Goal: Task Accomplishment & Management: Complete application form

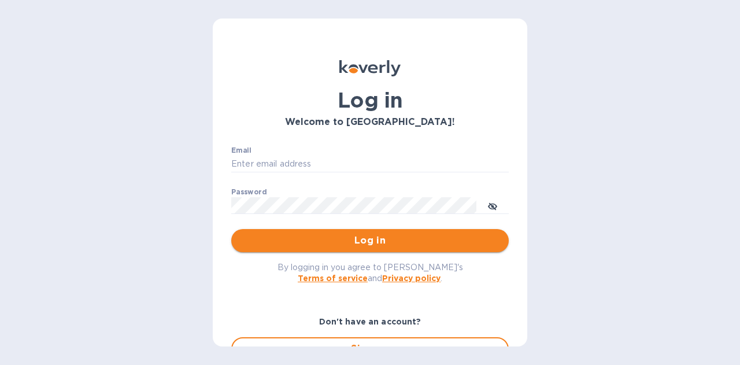
type input "[PERSON_NAME][EMAIL_ADDRESS][PERSON_NAME][DOMAIN_NAME]"
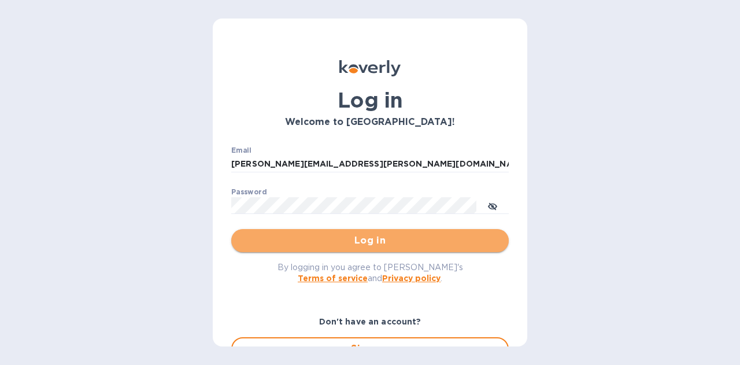
click at [383, 232] on button "Log in" at bounding box center [370, 240] width 278 height 23
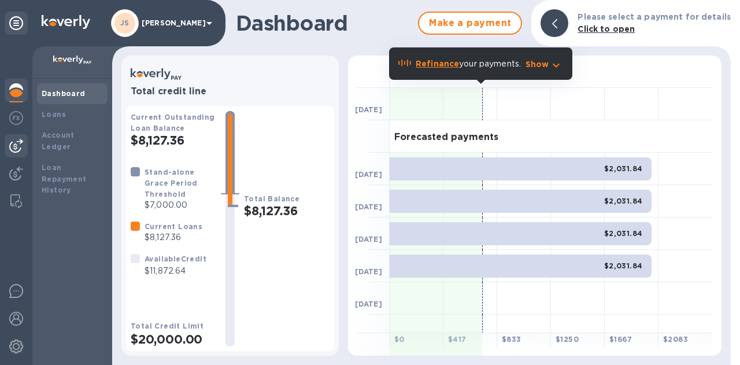
click at [17, 146] on img at bounding box center [16, 146] width 14 height 14
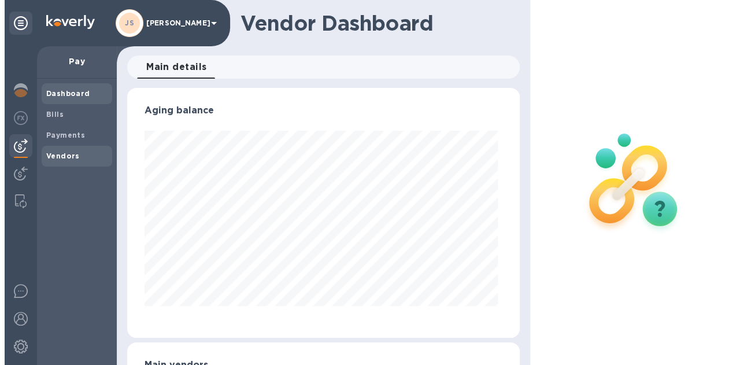
scroll to position [250, 387]
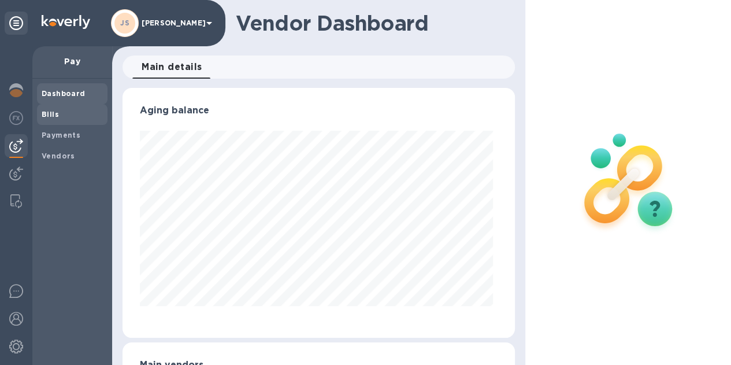
click at [71, 114] on span "Bills" at bounding box center [72, 115] width 61 height 12
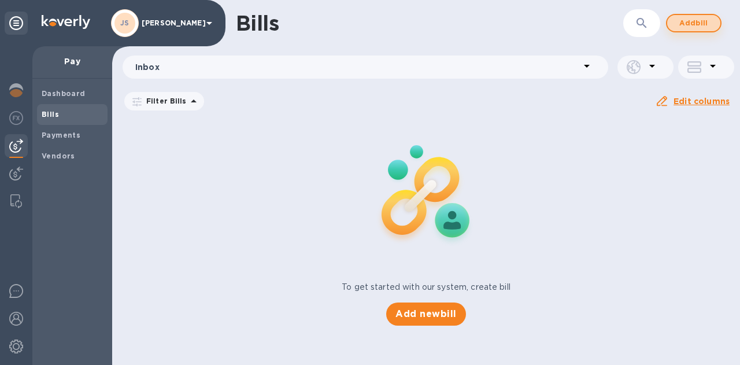
click at [679, 21] on span "Add bill" at bounding box center [693, 23] width 35 height 14
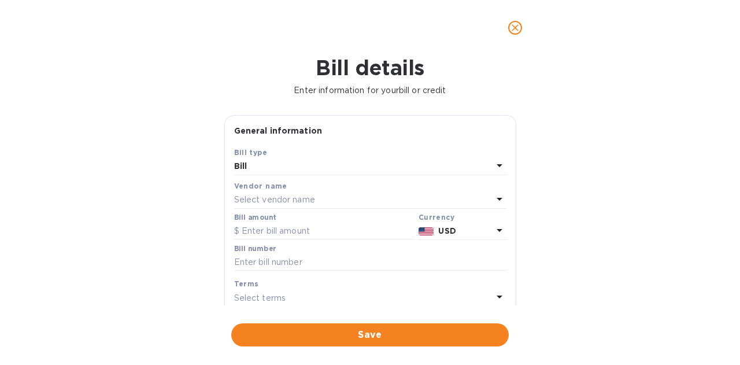
click at [260, 196] on p "Select vendor name" at bounding box center [274, 200] width 81 height 12
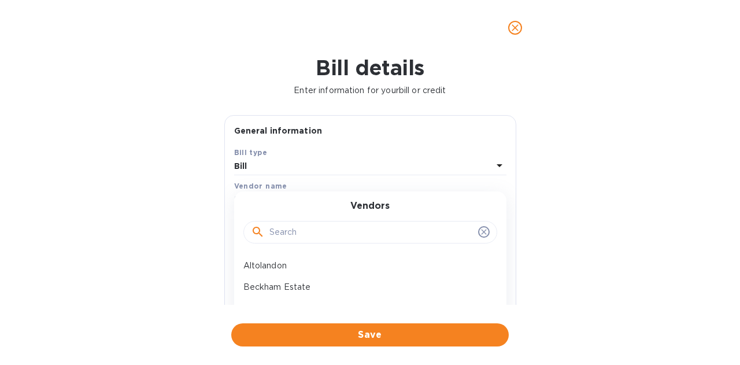
drag, startPoint x: 282, startPoint y: 209, endPoint x: 299, endPoint y: 232, distance: 29.7
click at [282, 210] on div "Vendors" at bounding box center [370, 226] width 245 height 50
click at [301, 236] on input "text" at bounding box center [371, 232] width 204 height 17
type input "humming"
click at [305, 268] on p "Hummingbird Wholesale" at bounding box center [365, 266] width 245 height 12
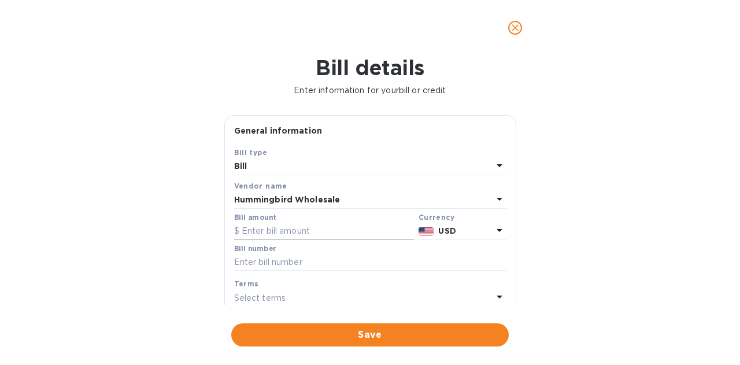
click at [267, 232] on input "text" at bounding box center [324, 231] width 180 height 17
type input "180"
drag, startPoint x: 342, startPoint y: 258, endPoint x: 339, endPoint y: 264, distance: 6.7
click at [342, 258] on input "text" at bounding box center [370, 262] width 272 height 17
paste input "QB251763"
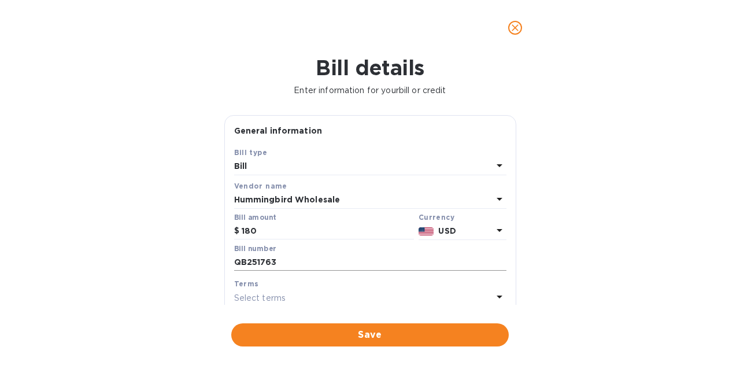
click at [315, 257] on input "QB251763" at bounding box center [370, 262] width 272 height 17
paste input "QB251796"
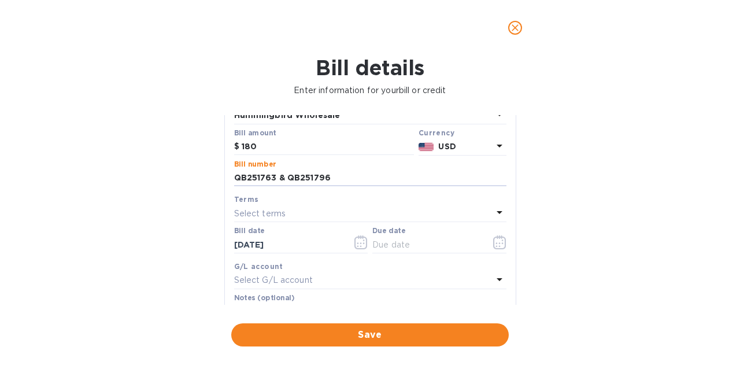
scroll to position [116, 0]
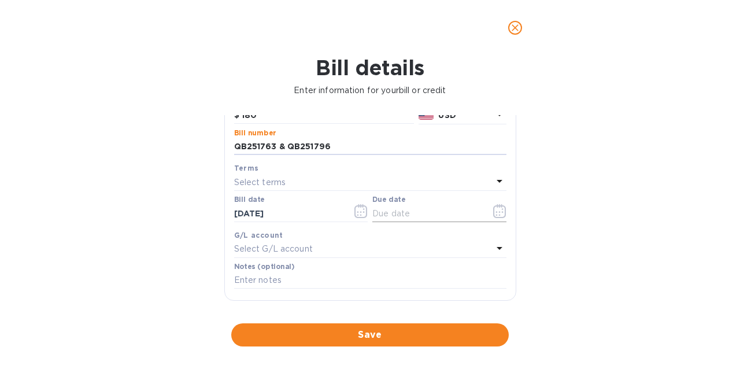
type input "QB251763 & QB251796"
click at [495, 214] on icon "button" at bounding box center [496, 215] width 2 height 2
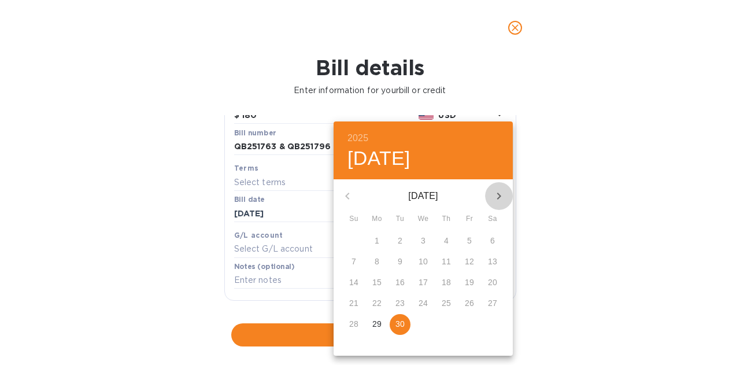
click at [501, 196] on icon "button" at bounding box center [499, 196] width 14 height 14
click at [447, 234] on button "2" at bounding box center [446, 241] width 21 height 21
type input "[DATE]"
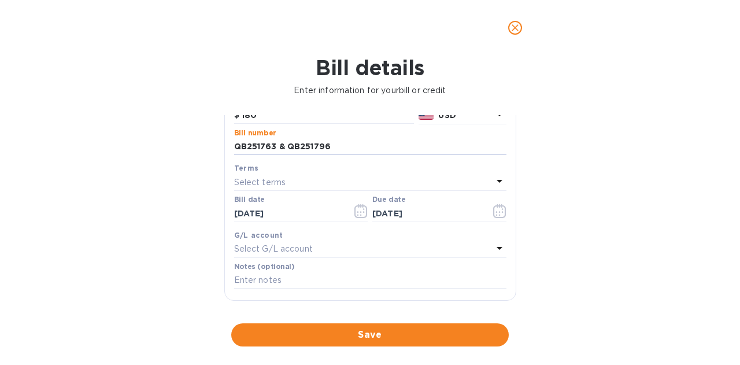
drag, startPoint x: 342, startPoint y: 142, endPoint x: 192, endPoint y: 144, distance: 150.3
click at [192, 144] on div "Bill details Enter information for your bill or credit General information Save…" at bounding box center [370, 210] width 740 height 309
type input "QB251763 & QB251796"
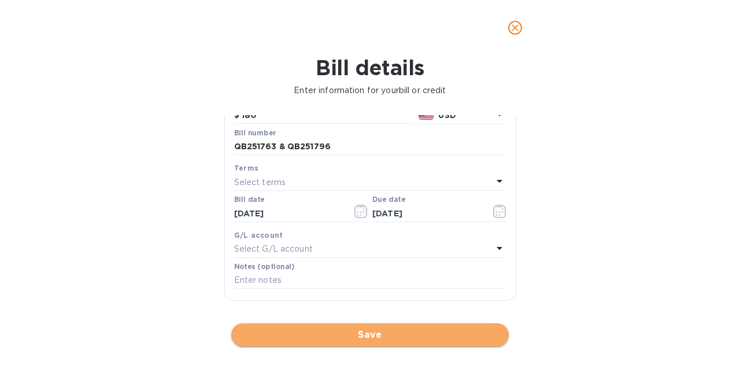
click at [392, 334] on span "Save" at bounding box center [370, 335] width 259 height 14
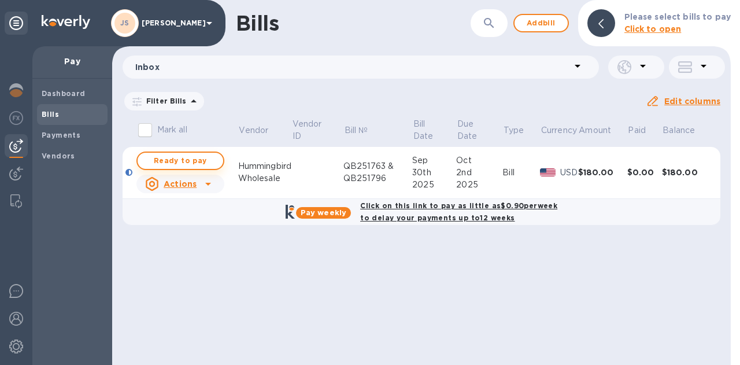
click at [184, 161] on span "Ready to pay" at bounding box center [180, 161] width 67 height 14
checkbox input "true"
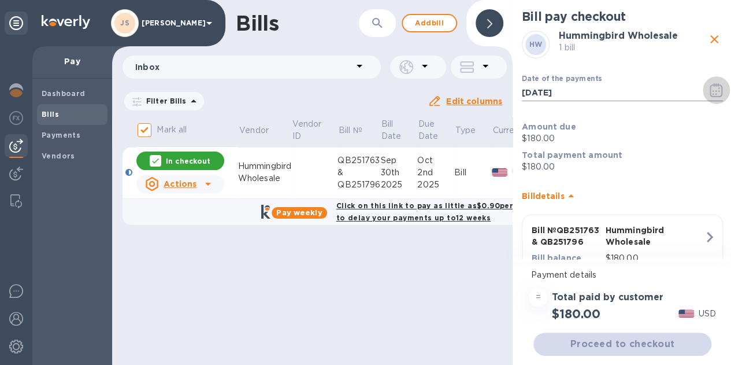
click at [710, 91] on icon "button" at bounding box center [716, 90] width 13 height 14
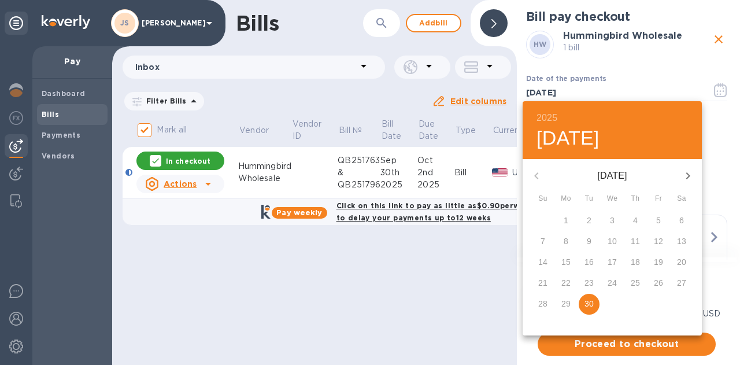
click at [688, 172] on icon "button" at bounding box center [688, 176] width 14 height 14
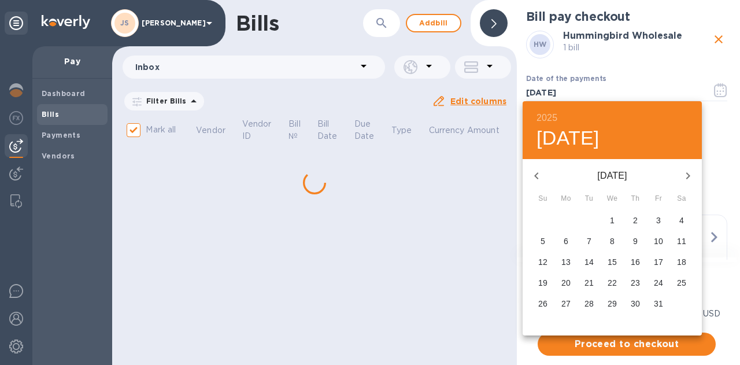
click at [631, 223] on span "2" at bounding box center [635, 220] width 21 height 12
type input "[DATE]"
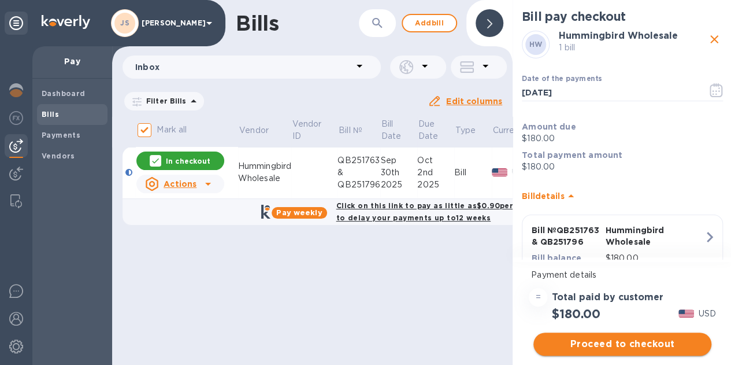
click at [631, 343] on span "Proceed to checkout" at bounding box center [623, 344] width 160 height 14
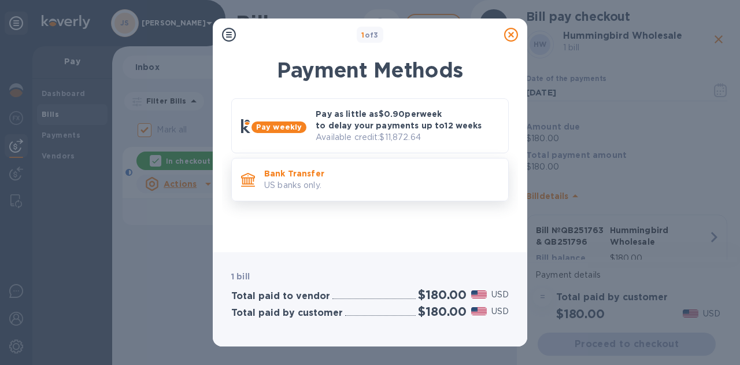
click at [350, 178] on p "Bank Transfer" at bounding box center [381, 174] width 235 height 12
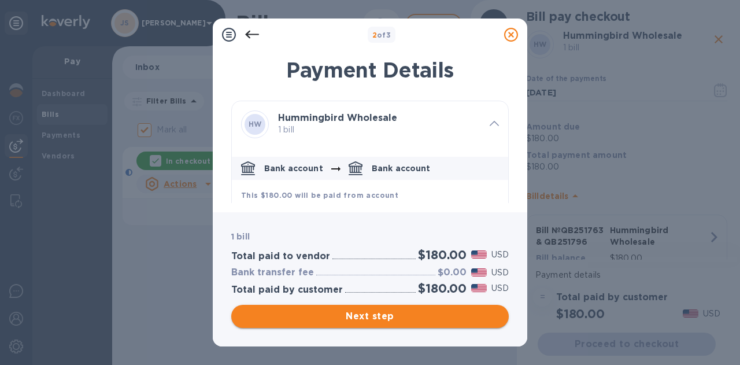
click at [468, 320] on span "Next step" at bounding box center [370, 316] width 259 height 14
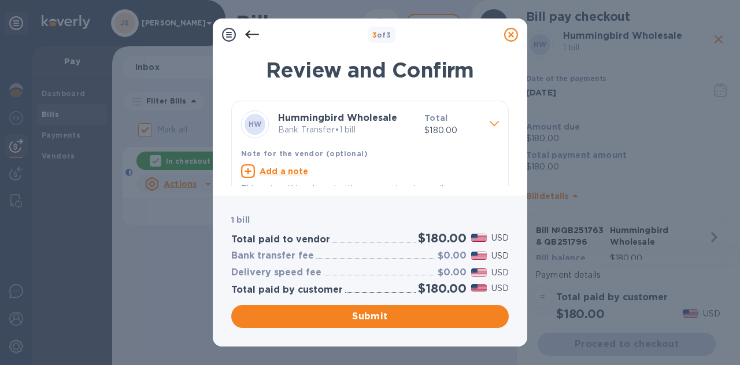
click at [296, 173] on u "Add a note" at bounding box center [284, 171] width 49 height 9
click at [286, 172] on textarea at bounding box center [360, 173] width 239 height 10
paste textarea "QB251763 & QB251796"
type textarea "QB251763 & QB251796"
click at [402, 313] on span "Submit" at bounding box center [370, 316] width 259 height 14
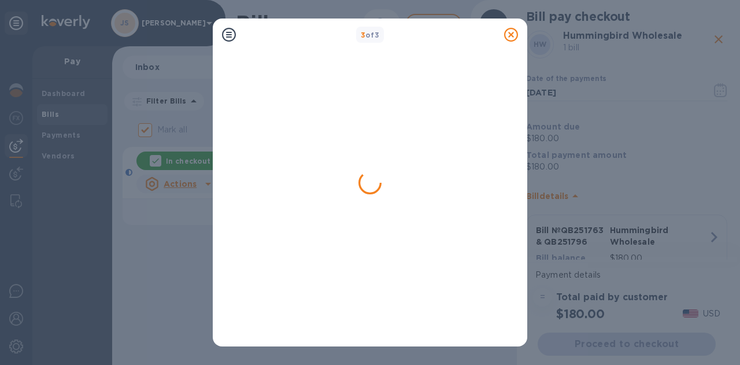
checkbox input "false"
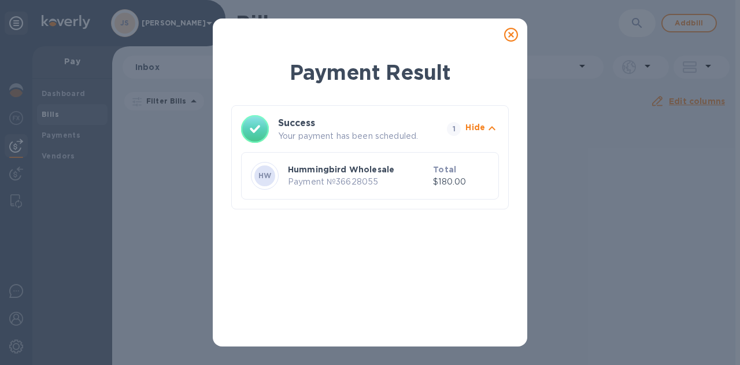
click at [511, 39] on icon at bounding box center [511, 35] width 14 height 14
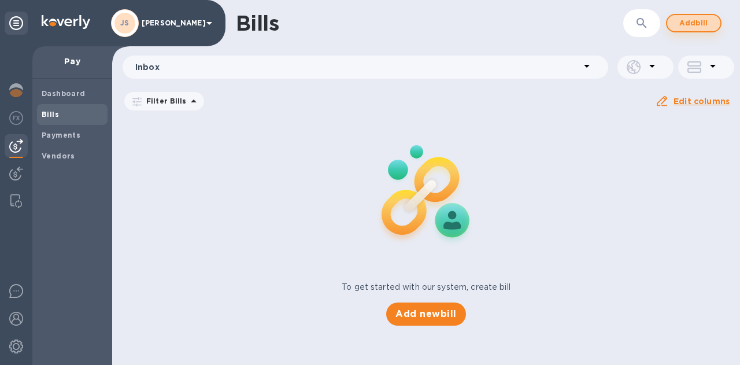
click at [700, 17] on span "Add bill" at bounding box center [693, 23] width 35 height 14
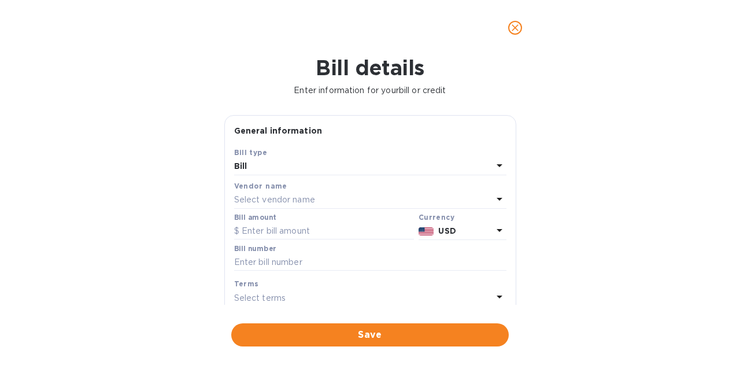
click at [319, 202] on div "Select vendor name" at bounding box center [363, 200] width 258 height 16
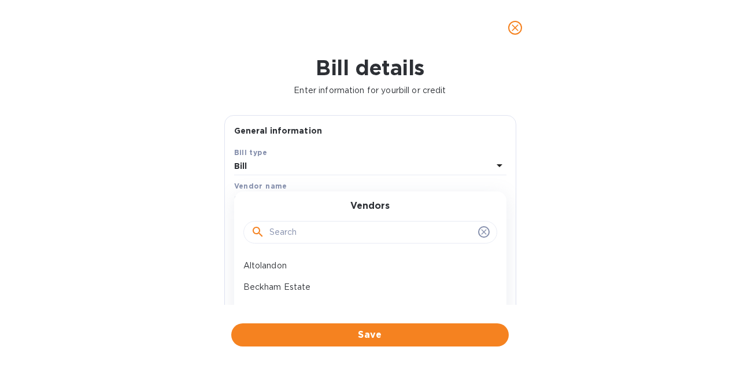
click at [288, 222] on div at bounding box center [370, 232] width 254 height 23
click at [291, 226] on input "text" at bounding box center [371, 232] width 204 height 17
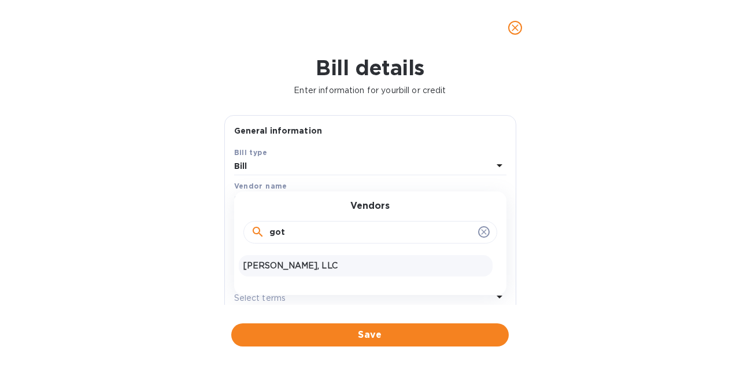
type input "got"
click at [286, 260] on p "[PERSON_NAME], LLC" at bounding box center [365, 266] width 245 height 12
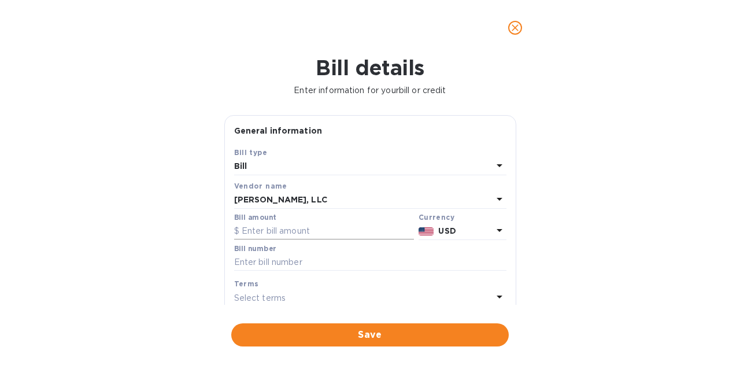
click at [283, 232] on input "text" at bounding box center [324, 231] width 180 height 17
type input "198.55"
click at [421, 263] on input "text" at bounding box center [370, 262] width 272 height 17
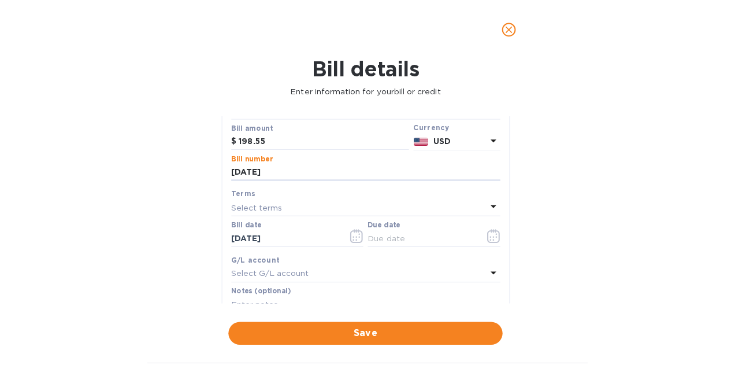
scroll to position [173, 0]
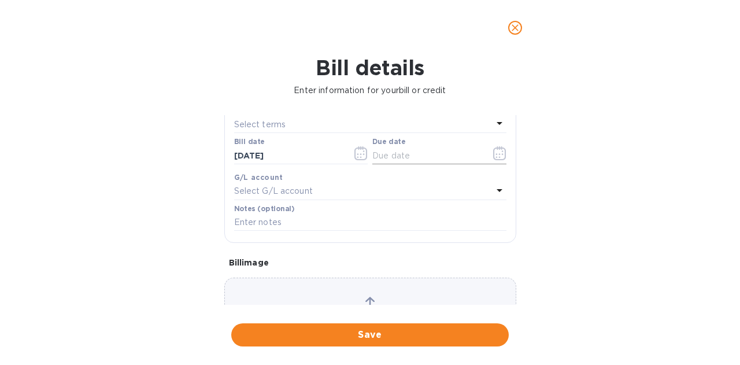
type input "[DATE]"
click at [493, 154] on icon "button" at bounding box center [499, 153] width 13 height 14
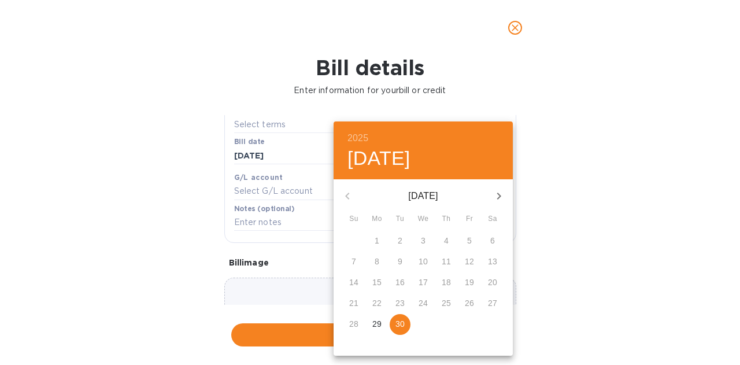
click at [497, 204] on button "button" at bounding box center [499, 196] width 28 height 28
click at [445, 240] on p "2" at bounding box center [446, 241] width 5 height 12
type input "[DATE]"
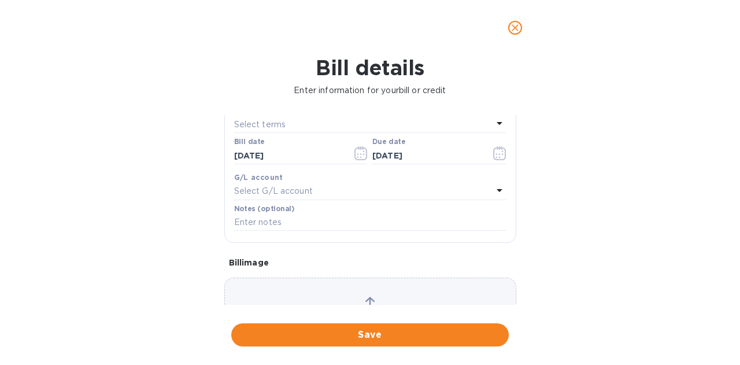
click at [373, 330] on span "Save" at bounding box center [370, 335] width 259 height 14
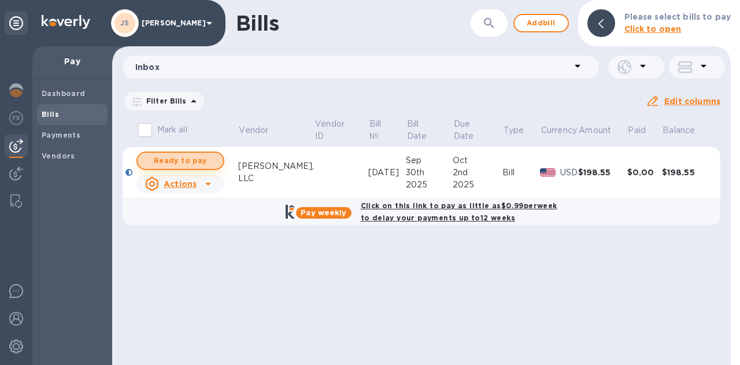
click at [175, 157] on span "Ready to pay" at bounding box center [180, 161] width 67 height 14
checkbox input "true"
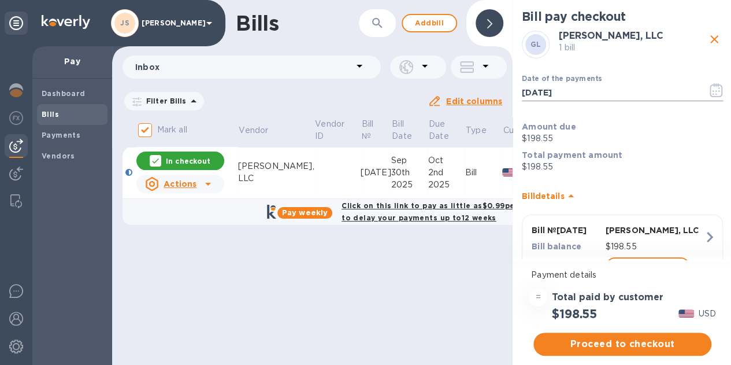
click at [710, 90] on icon "button" at bounding box center [716, 90] width 13 height 14
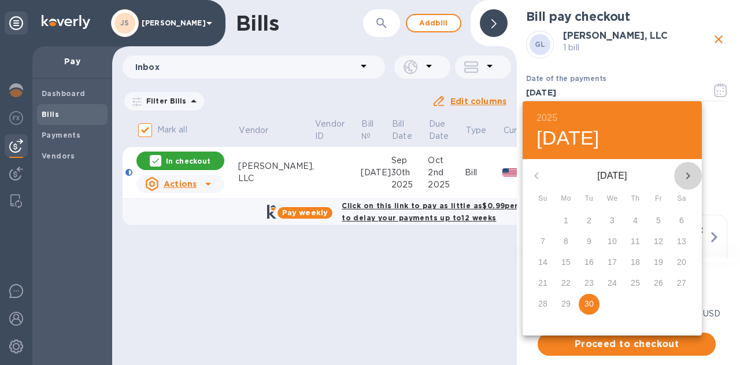
click at [688, 171] on icon "button" at bounding box center [688, 176] width 14 height 14
click at [639, 222] on span "2" at bounding box center [635, 220] width 21 height 12
type input "[DATE]"
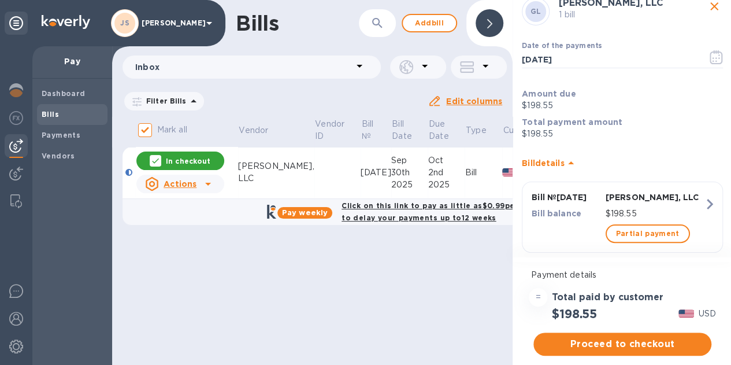
scroll to position [50, 0]
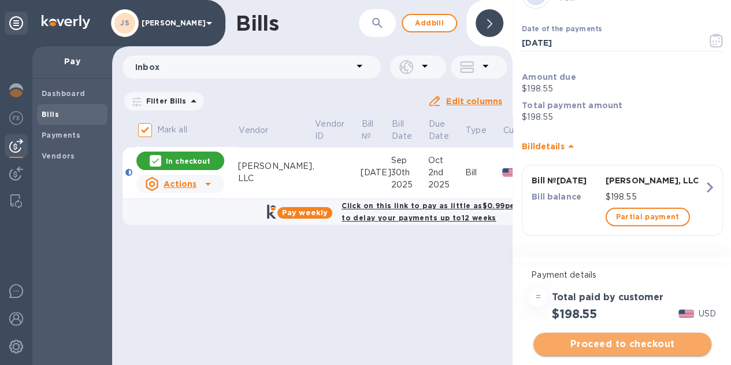
click at [638, 337] on span "Proceed to checkout" at bounding box center [623, 344] width 160 height 14
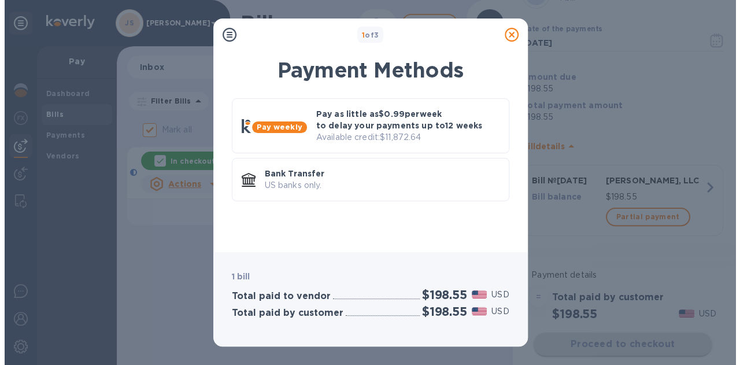
scroll to position [0, 0]
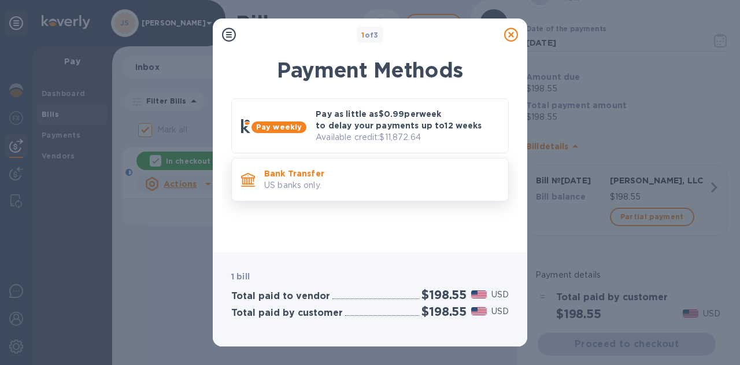
click at [356, 193] on div "Bank Transfer US banks only." at bounding box center [382, 179] width 244 height 33
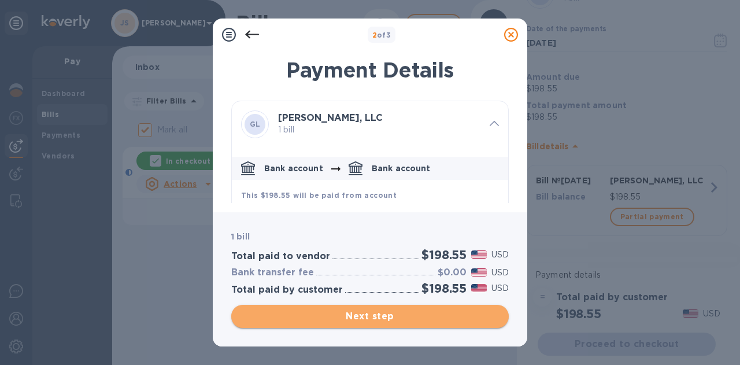
click at [377, 314] on span "Next step" at bounding box center [370, 316] width 259 height 14
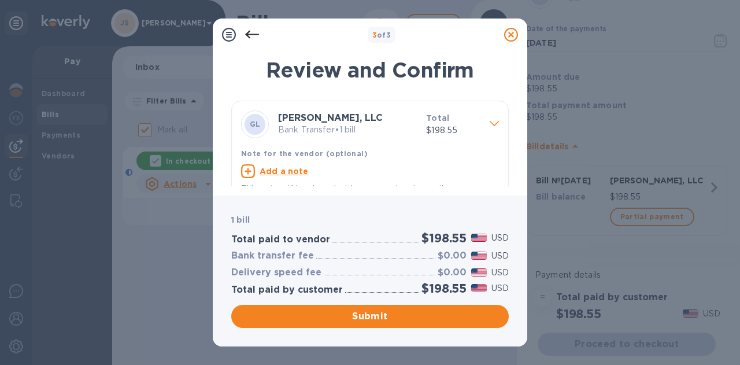
click at [288, 173] on u "Add a note" at bounding box center [284, 171] width 49 height 9
click at [267, 169] on textarea at bounding box center [360, 173] width 239 height 10
drag, startPoint x: 284, startPoint y: 172, endPoint x: 230, endPoint y: 169, distance: 55.0
click at [230, 170] on div "Review and Confirm [PERSON_NAME], LLC Bank Transfer • 1 bill Total $198.55 Note…" at bounding box center [370, 119] width 315 height 151
type textarea "[DATE]"
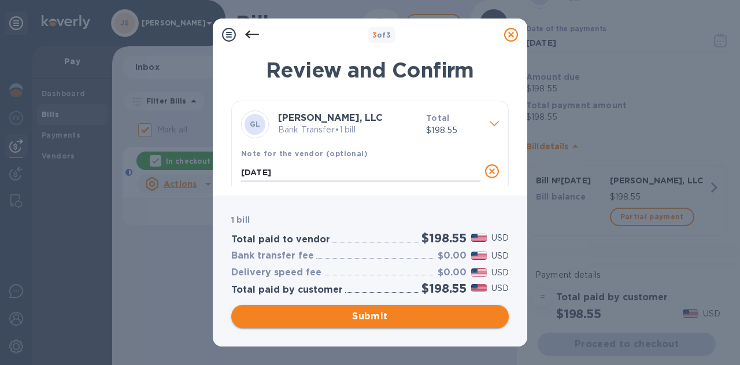
click at [365, 313] on span "Submit" at bounding box center [370, 316] width 259 height 14
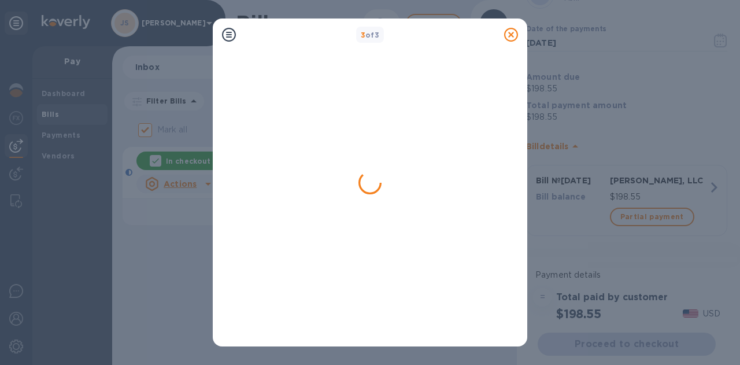
checkbox input "false"
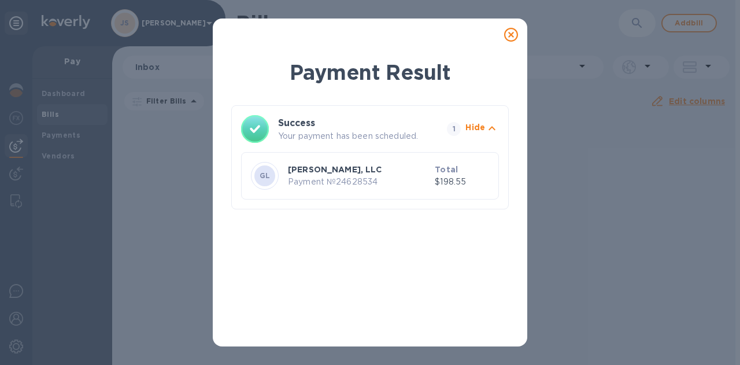
click at [512, 34] on icon at bounding box center [511, 35] width 14 height 14
